Goal: Task Accomplishment & Management: Use online tool/utility

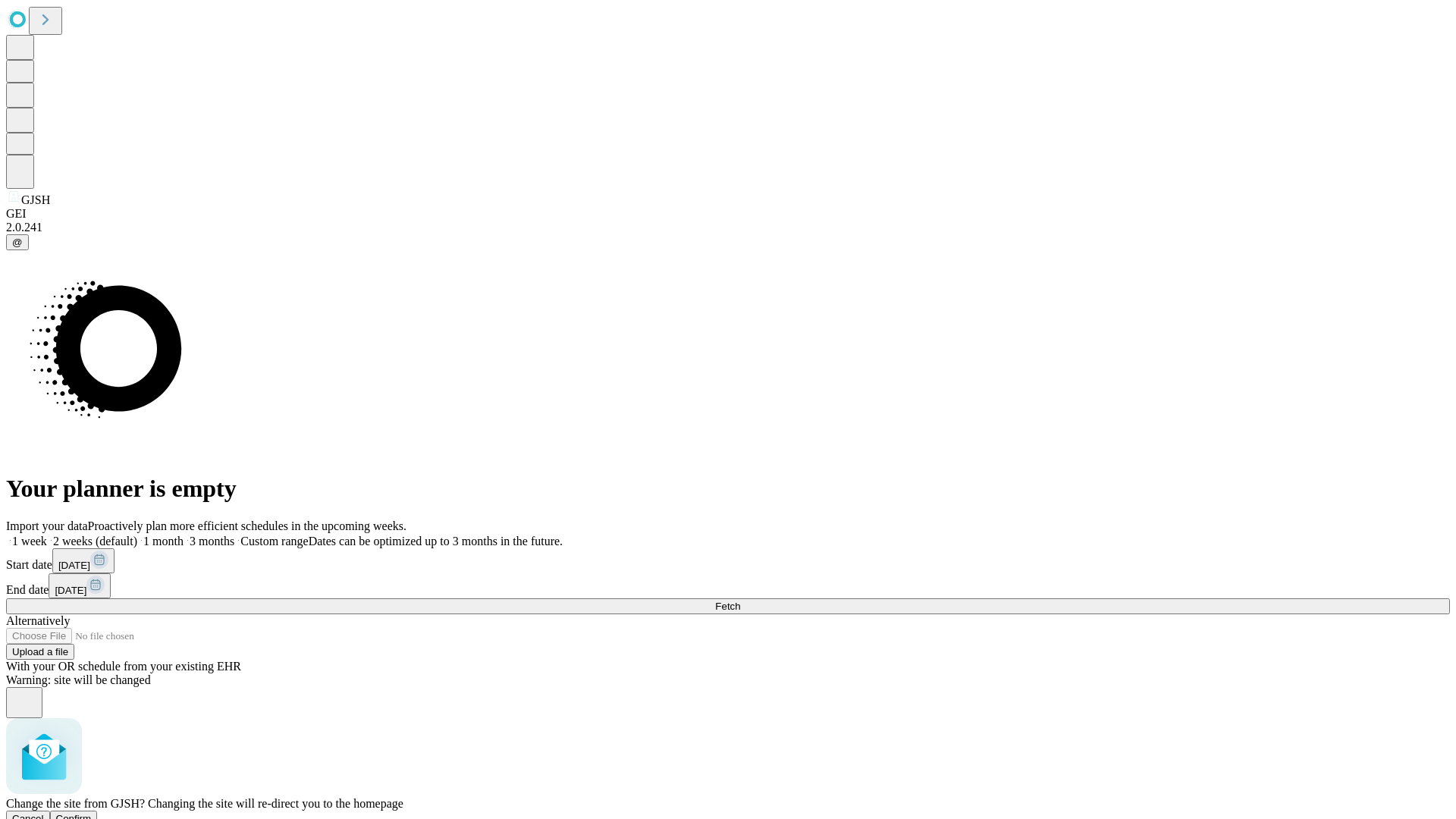
click at [92, 813] on span "Confirm" at bounding box center [74, 819] width 36 height 12
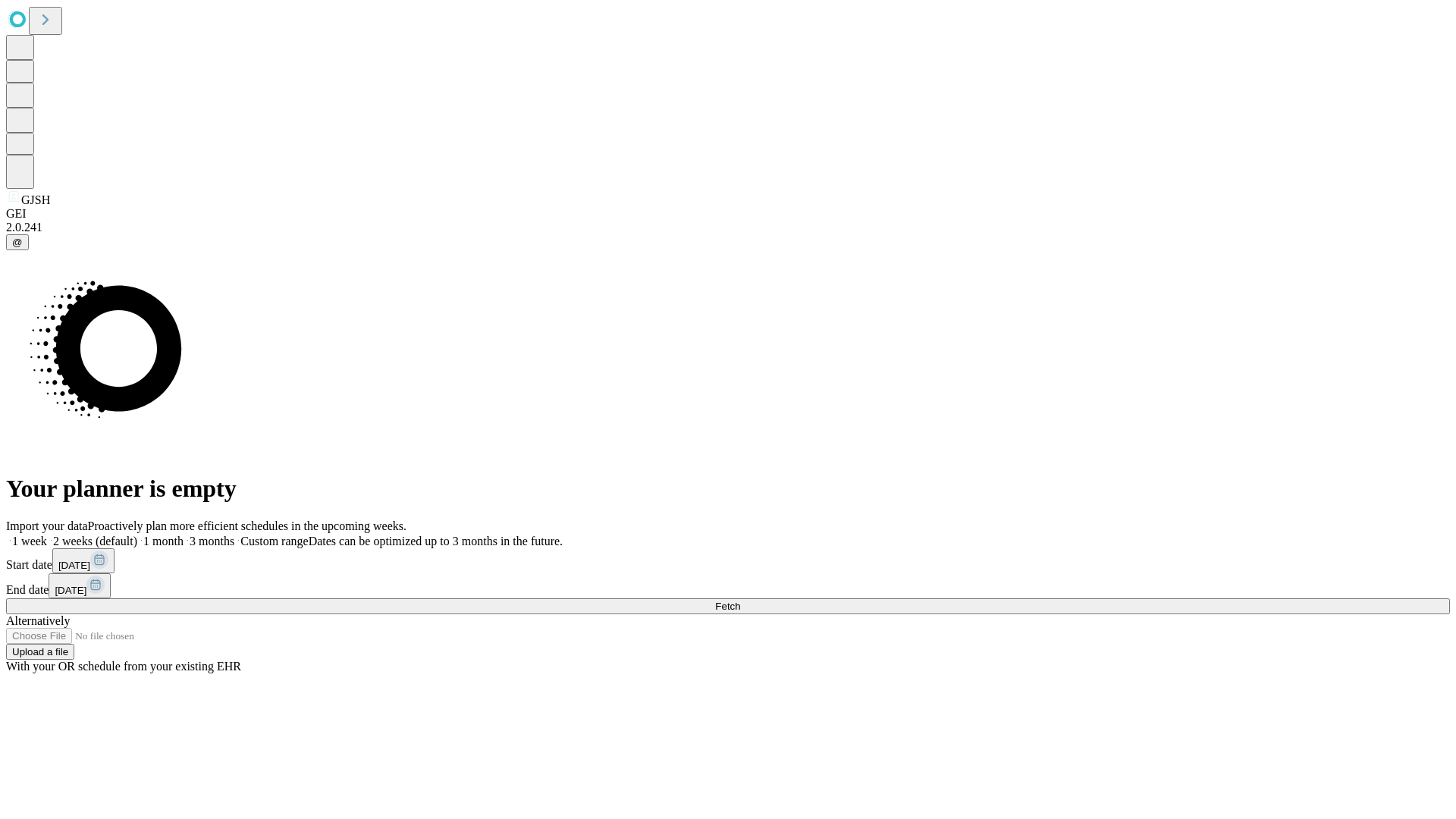
click at [47, 535] on label "1 week" at bounding box center [26, 541] width 41 height 13
click at [740, 601] on span "Fetch" at bounding box center [728, 606] width 25 height 12
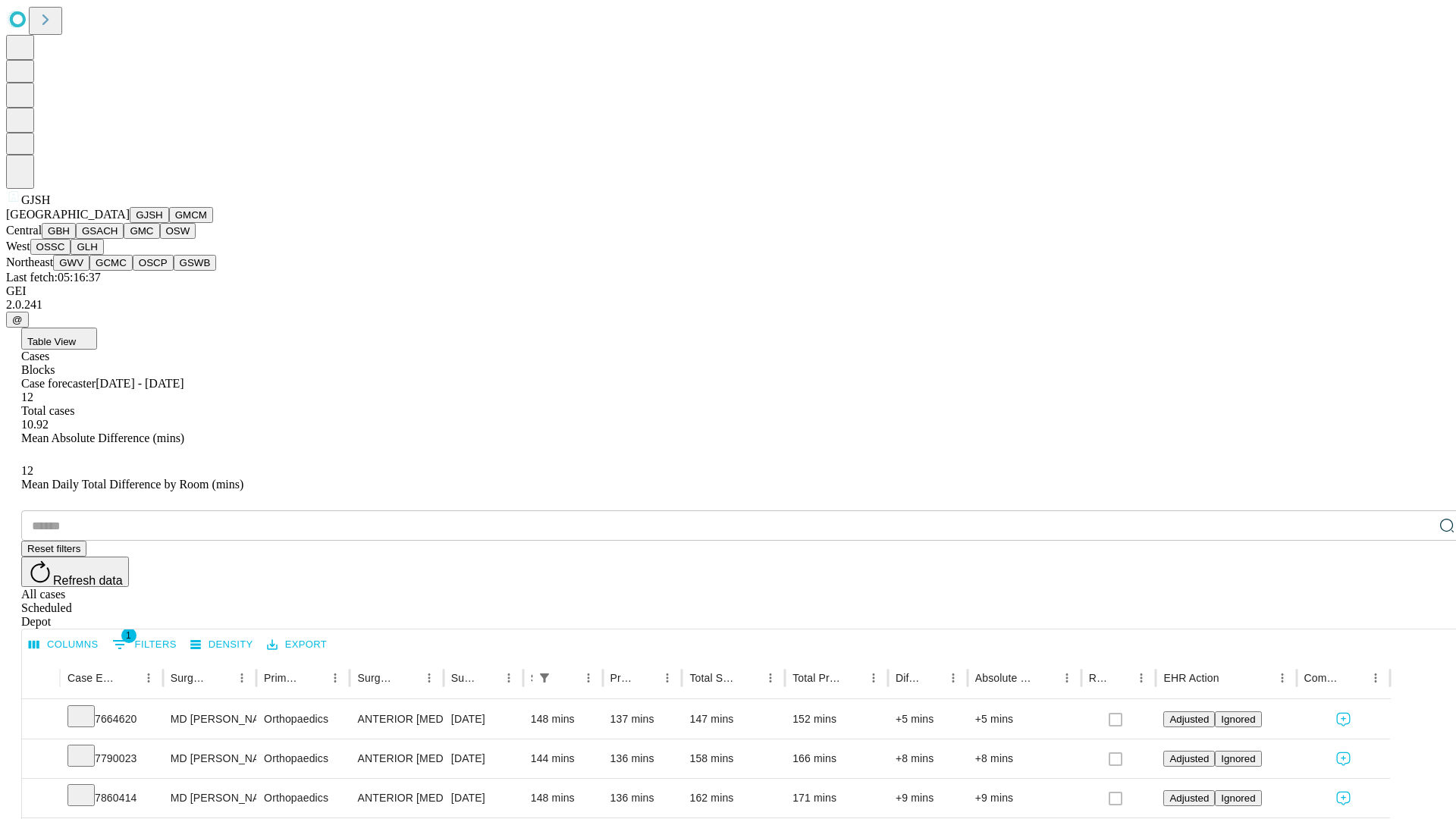
click at [170, 223] on button "GMCM" at bounding box center [191, 214] width 44 height 16
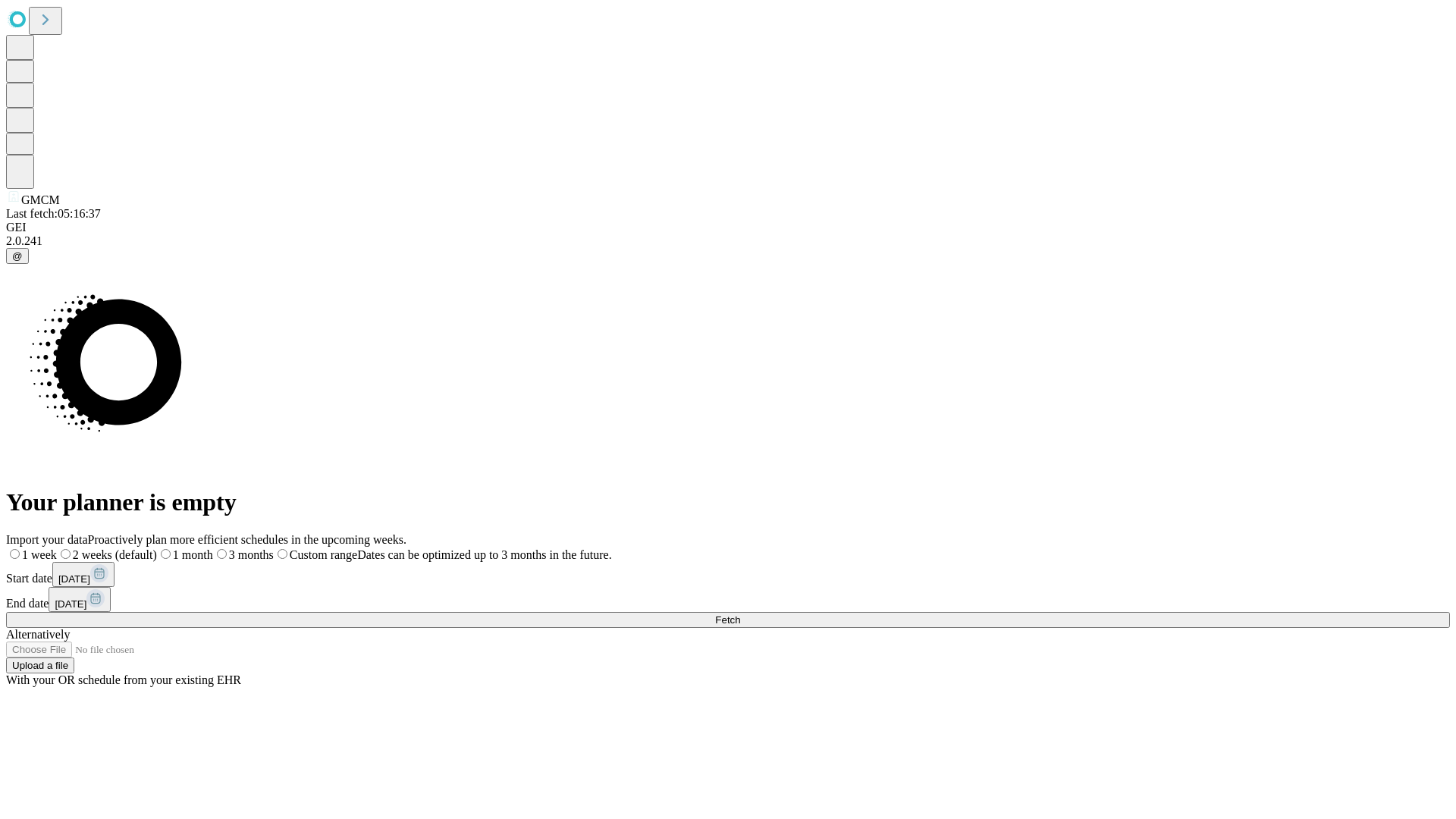
click at [57, 549] on label "1 week" at bounding box center [31, 555] width 51 height 13
click at [740, 614] on span "Fetch" at bounding box center [728, 620] width 25 height 12
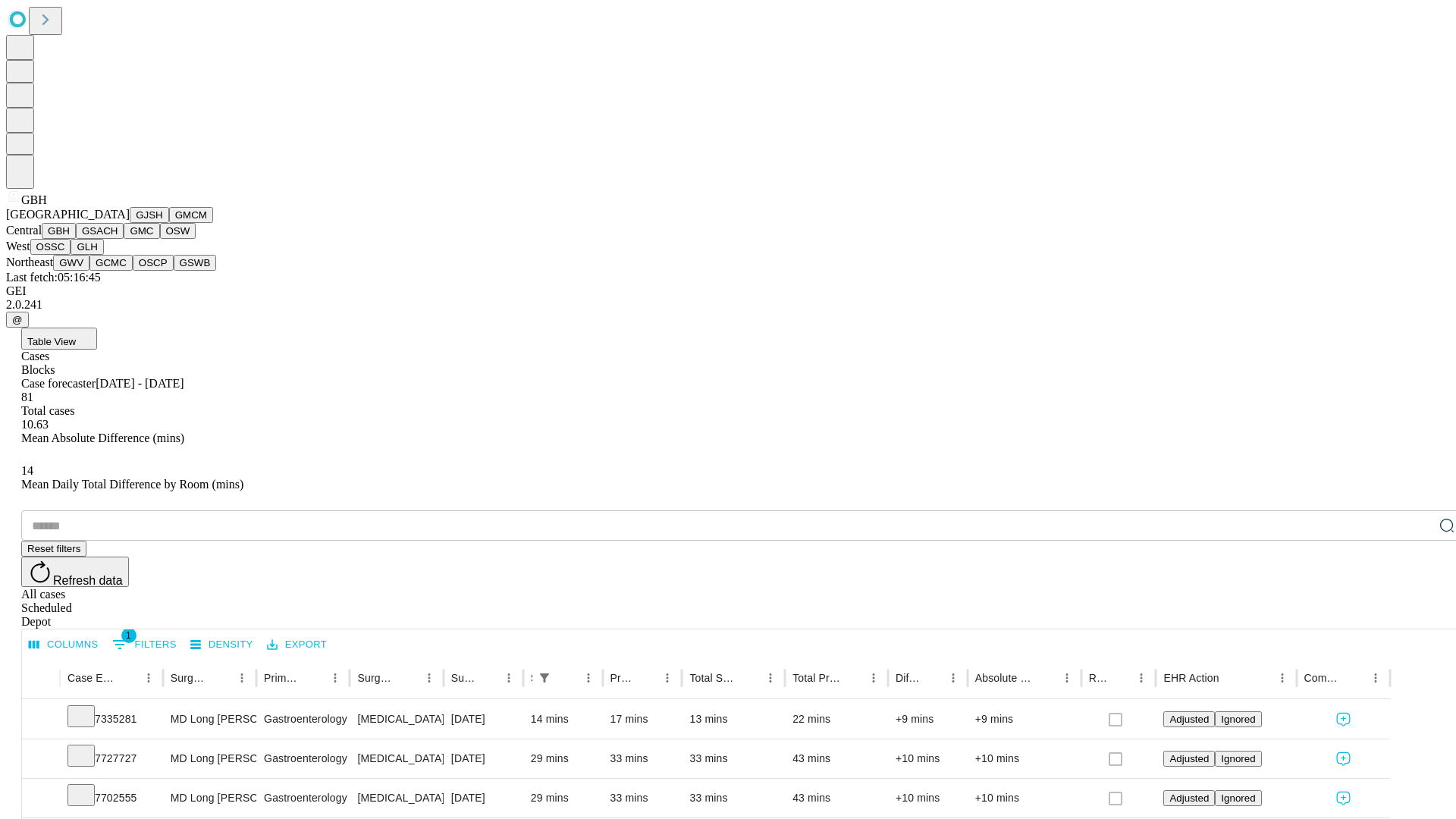
click at [118, 239] on button "GSACH" at bounding box center [99, 231] width 48 height 16
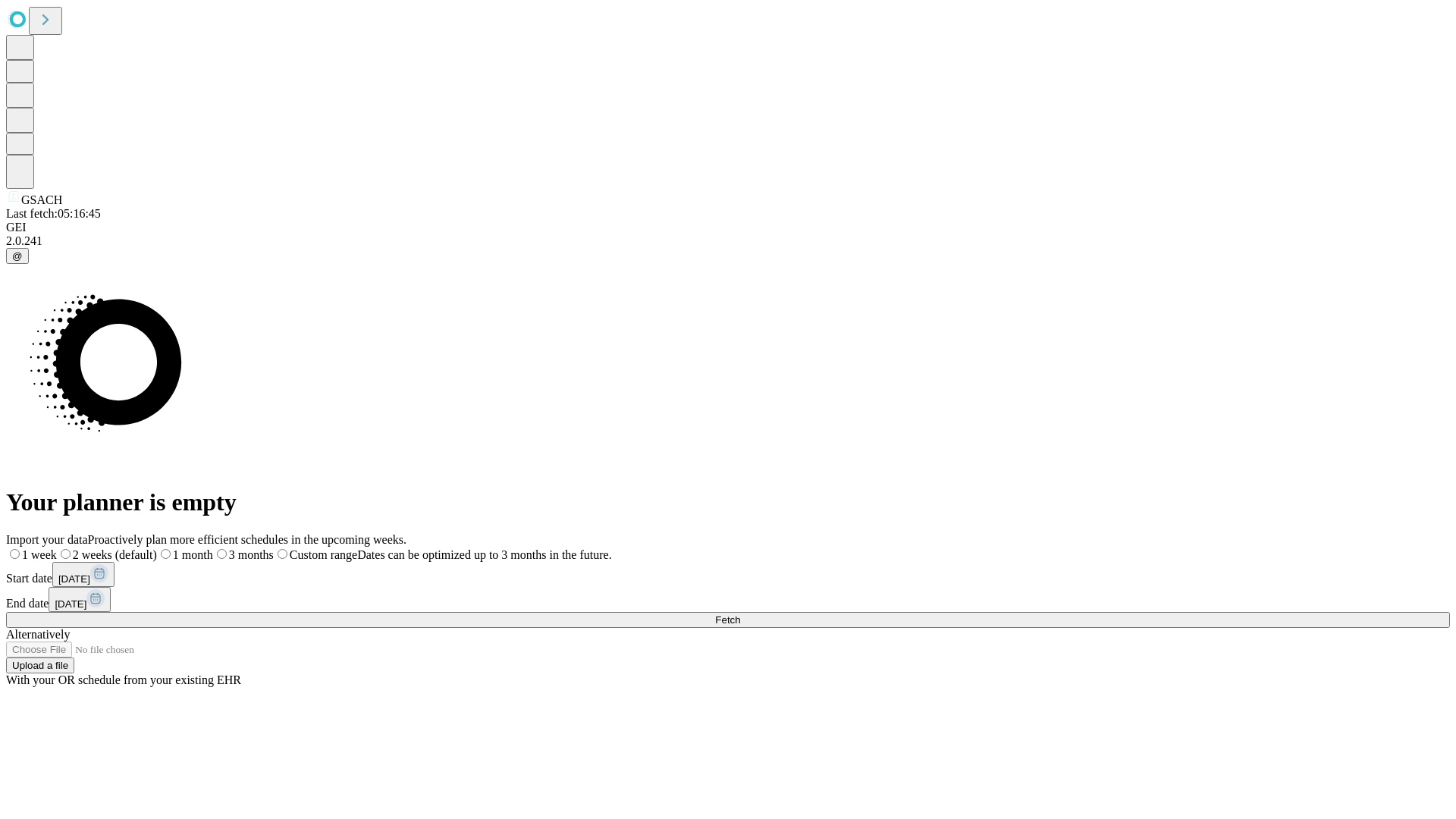
click at [57, 549] on label "1 week" at bounding box center [31, 555] width 51 height 13
click at [740, 614] on span "Fetch" at bounding box center [728, 620] width 25 height 12
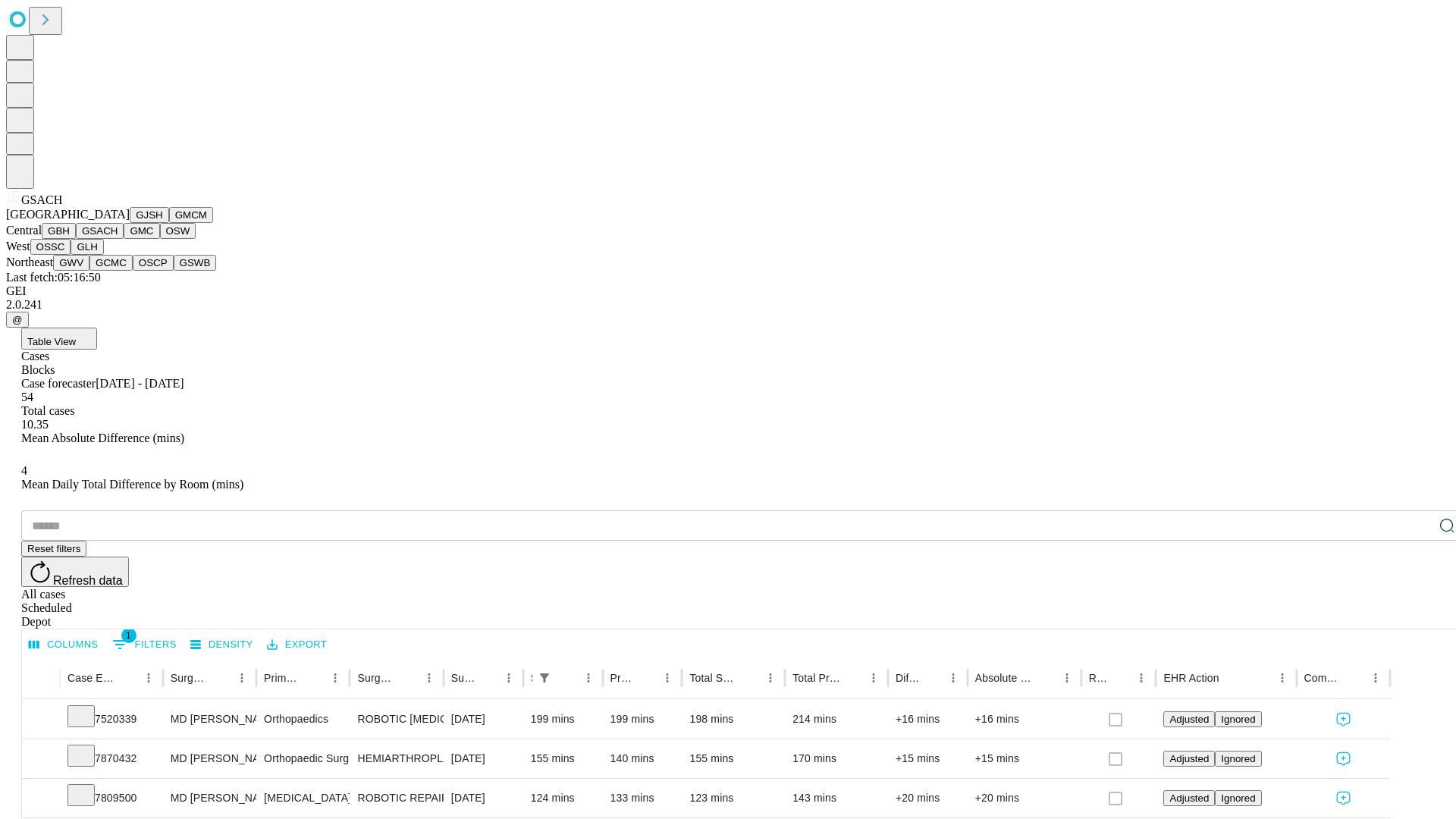
click at [124, 239] on button "GMC" at bounding box center [141, 231] width 36 height 16
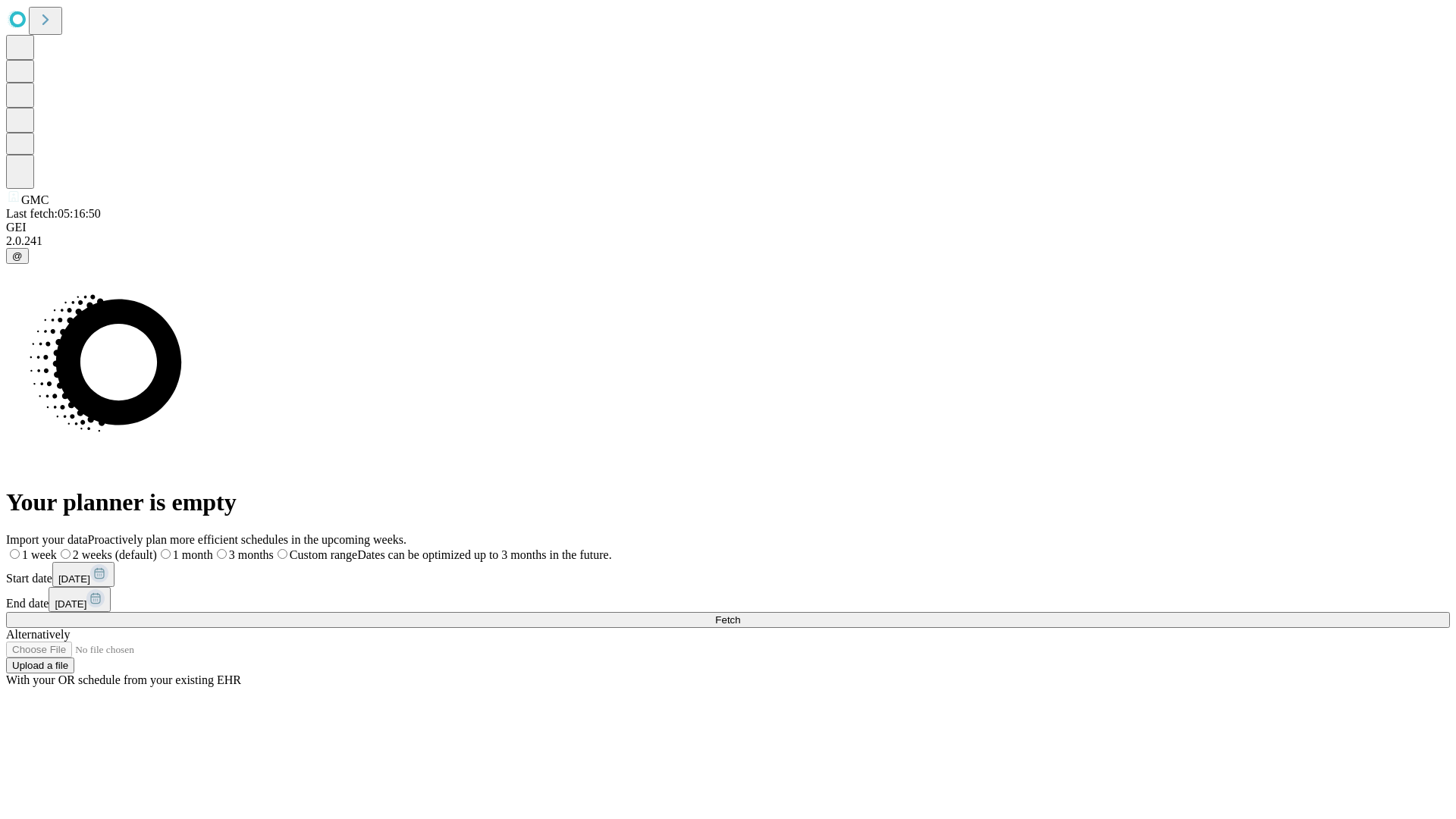
click at [57, 549] on label "1 week" at bounding box center [31, 555] width 51 height 13
click at [740, 614] on span "Fetch" at bounding box center [728, 620] width 25 height 12
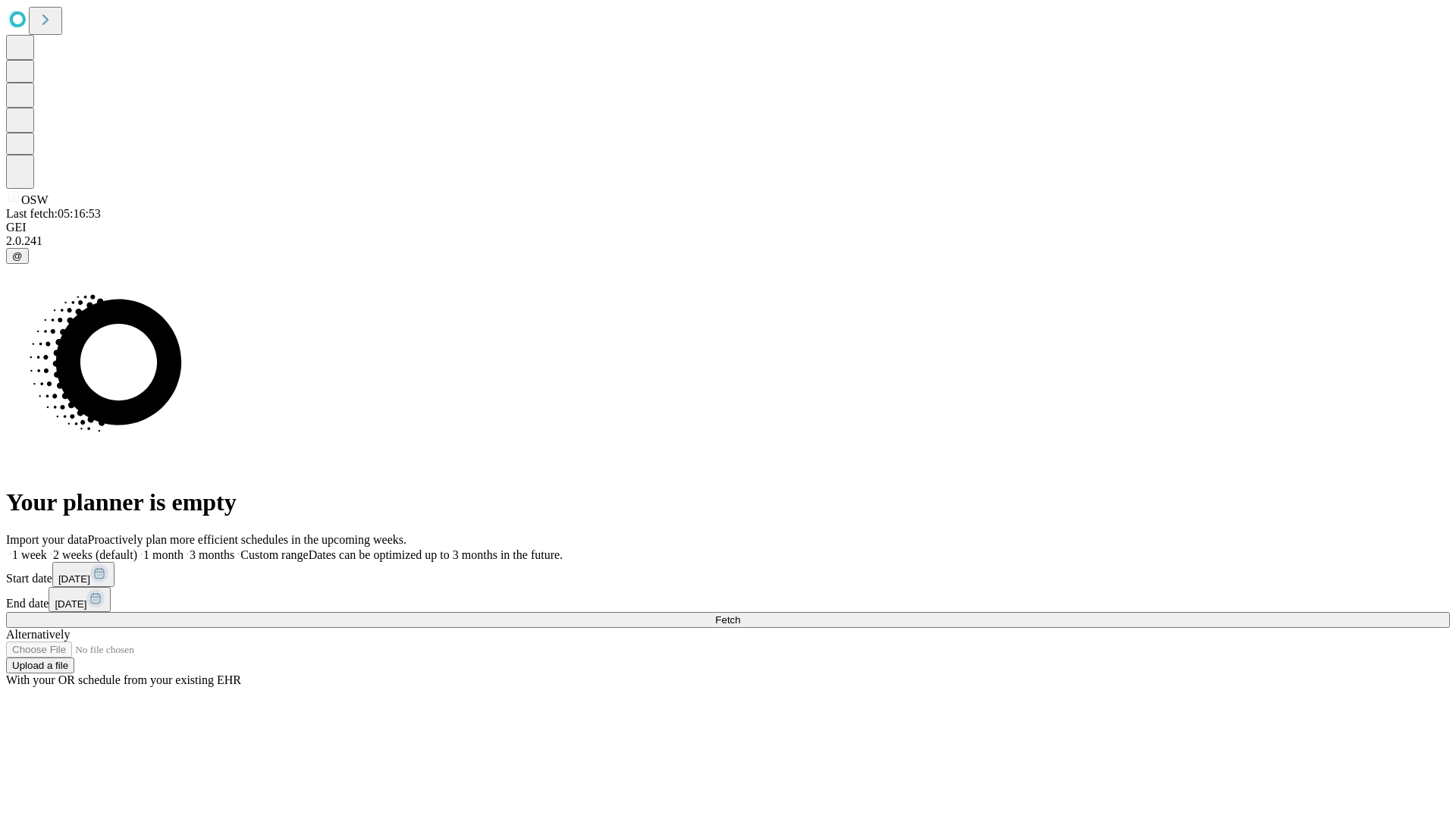
click at [740, 614] on span "Fetch" at bounding box center [728, 620] width 25 height 12
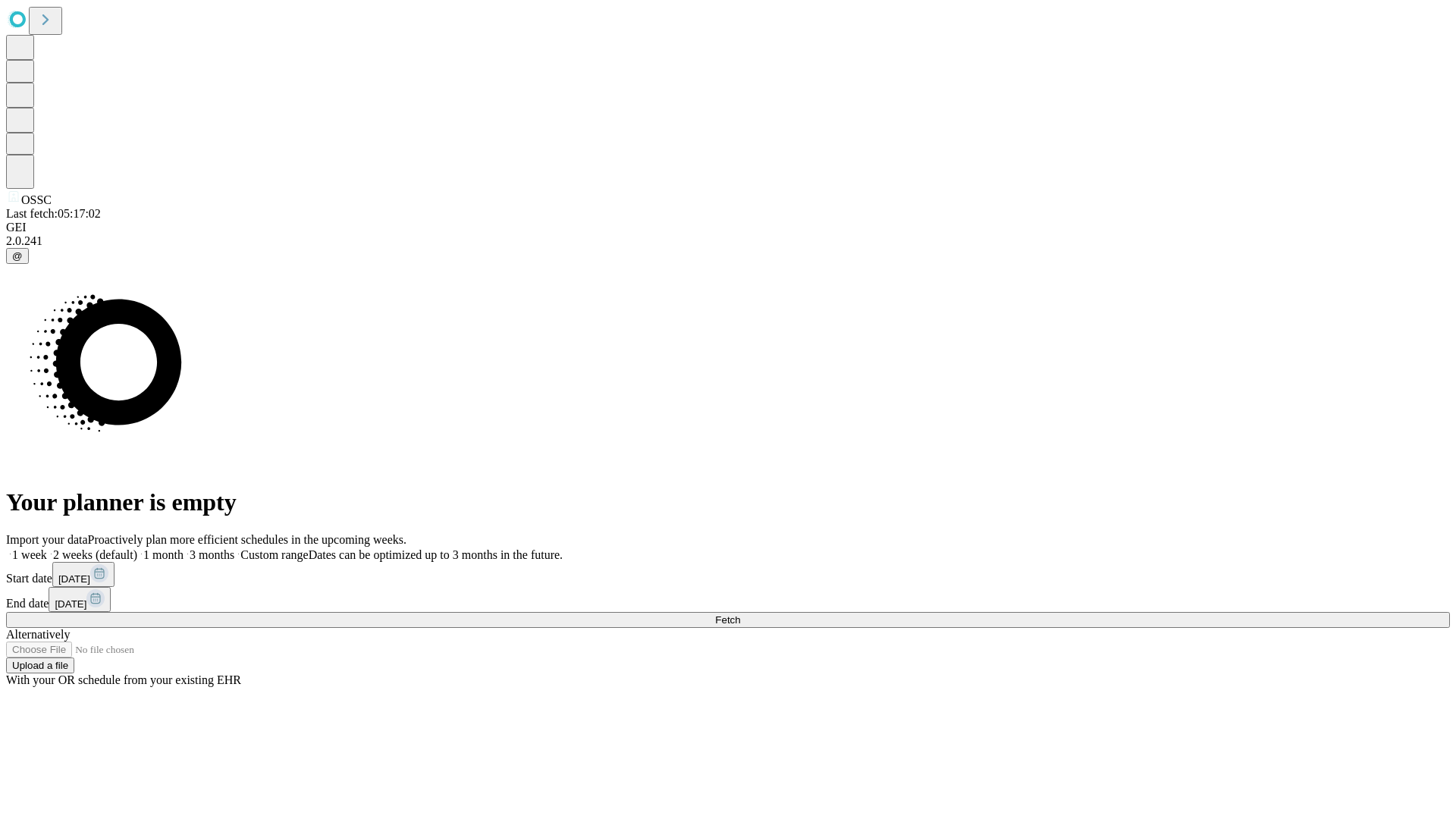
click at [47, 549] on label "1 week" at bounding box center [26, 555] width 41 height 13
click at [740, 614] on span "Fetch" at bounding box center [728, 620] width 25 height 12
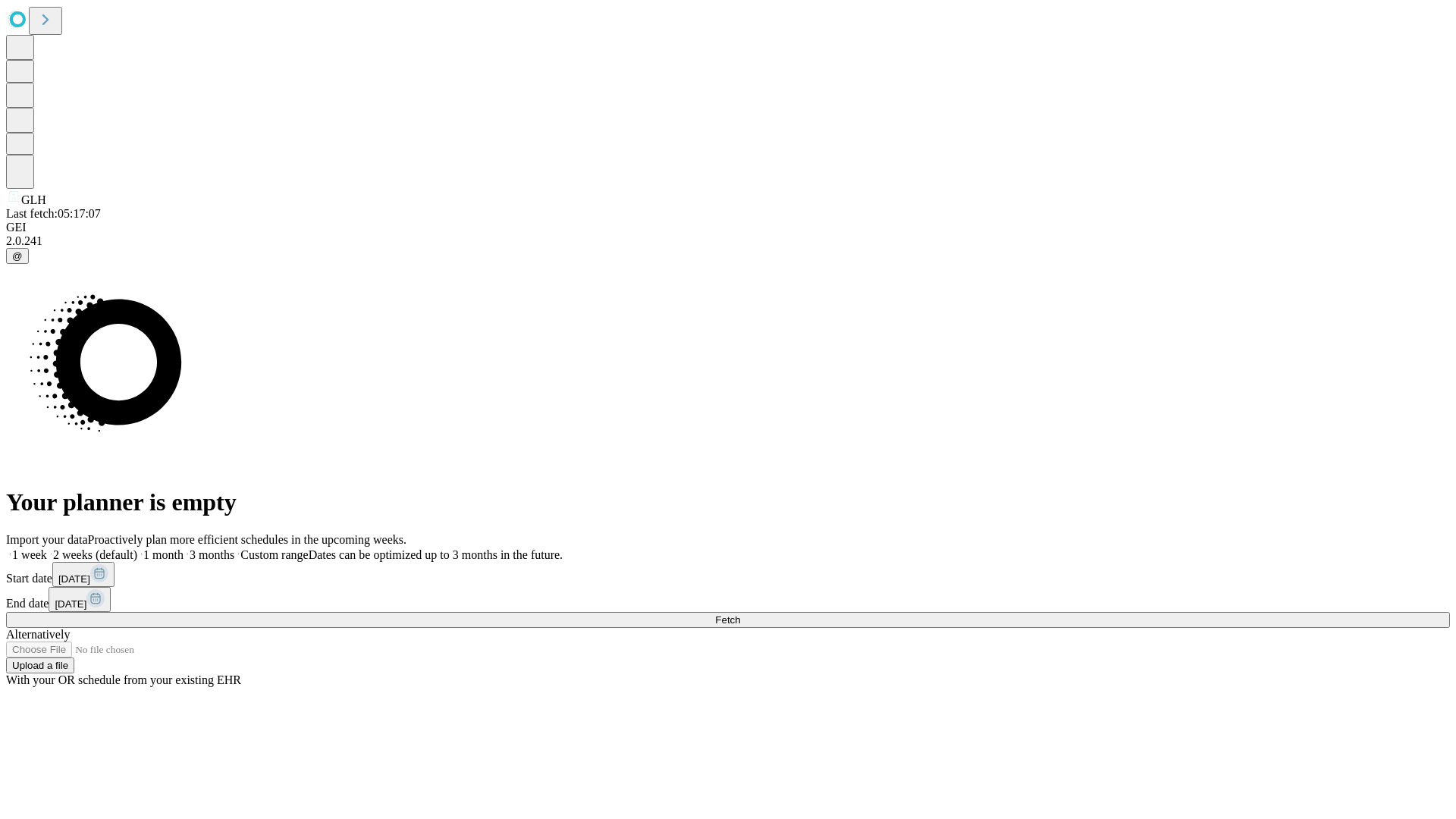
click at [740, 614] on span "Fetch" at bounding box center [728, 620] width 25 height 12
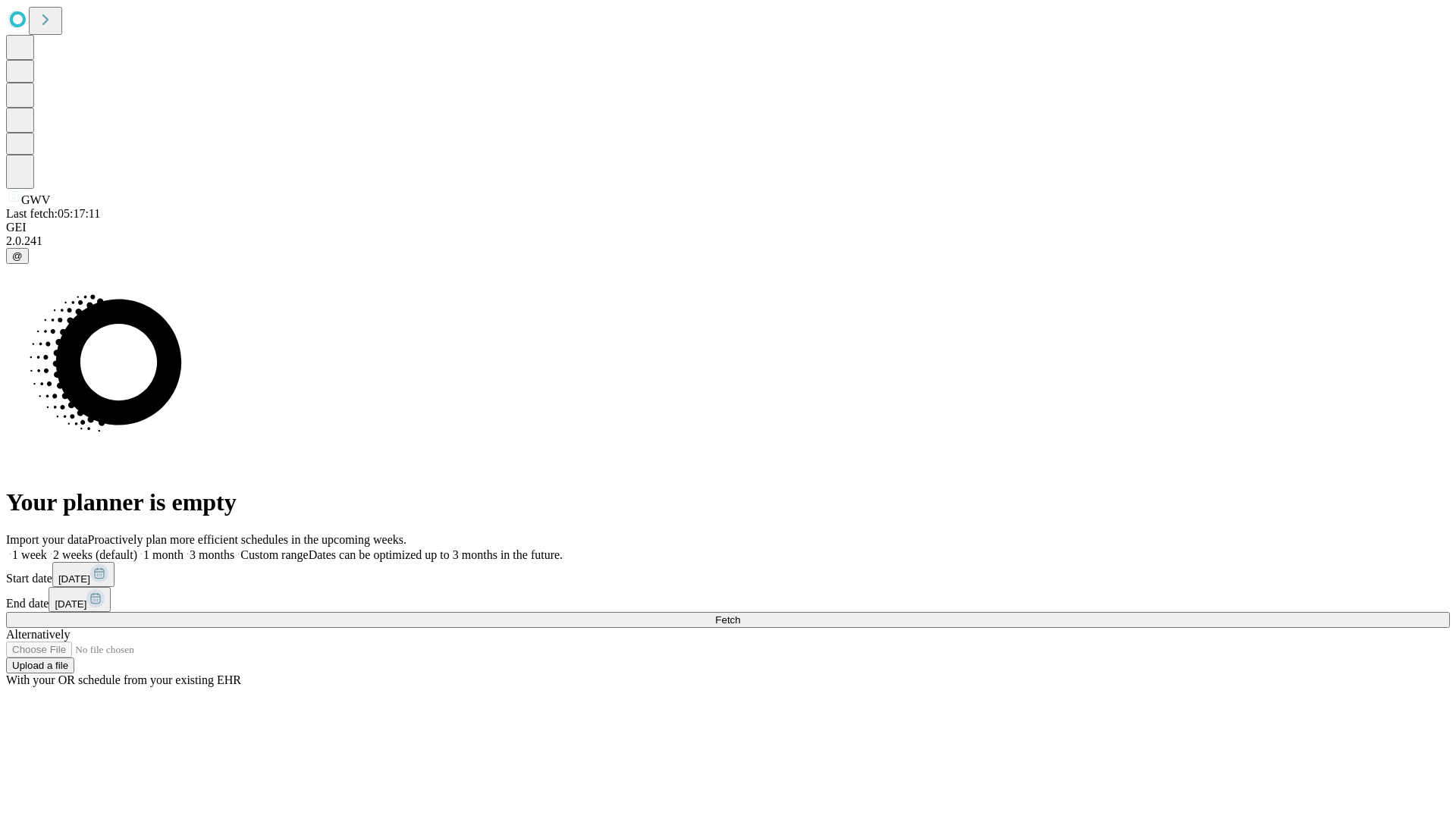
click at [47, 549] on label "1 week" at bounding box center [26, 555] width 41 height 13
click at [740, 614] on span "Fetch" at bounding box center [728, 620] width 25 height 12
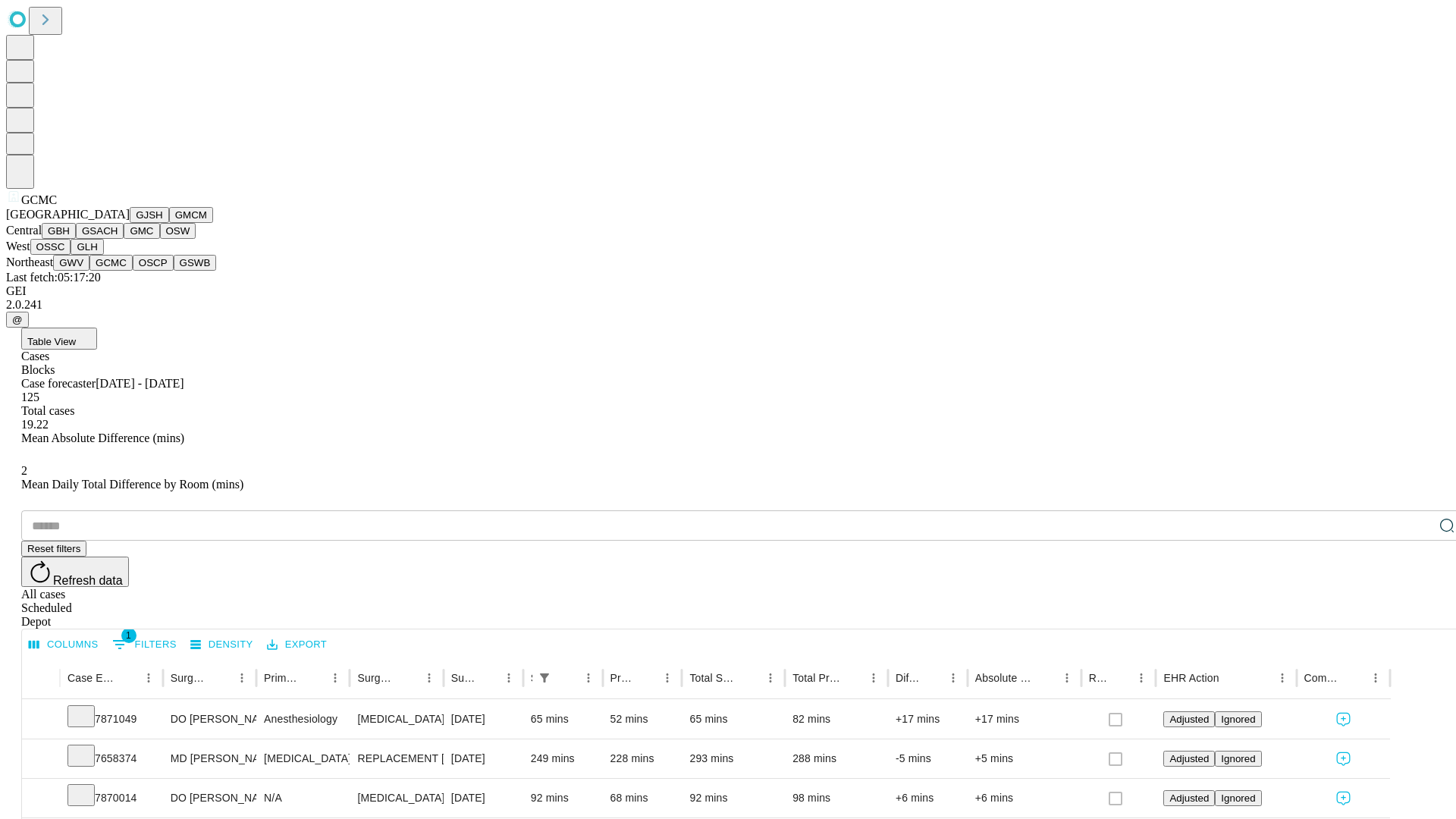
click at [133, 271] on button "OSCP" at bounding box center [153, 262] width 41 height 16
